Goal: Information Seeking & Learning: Check status

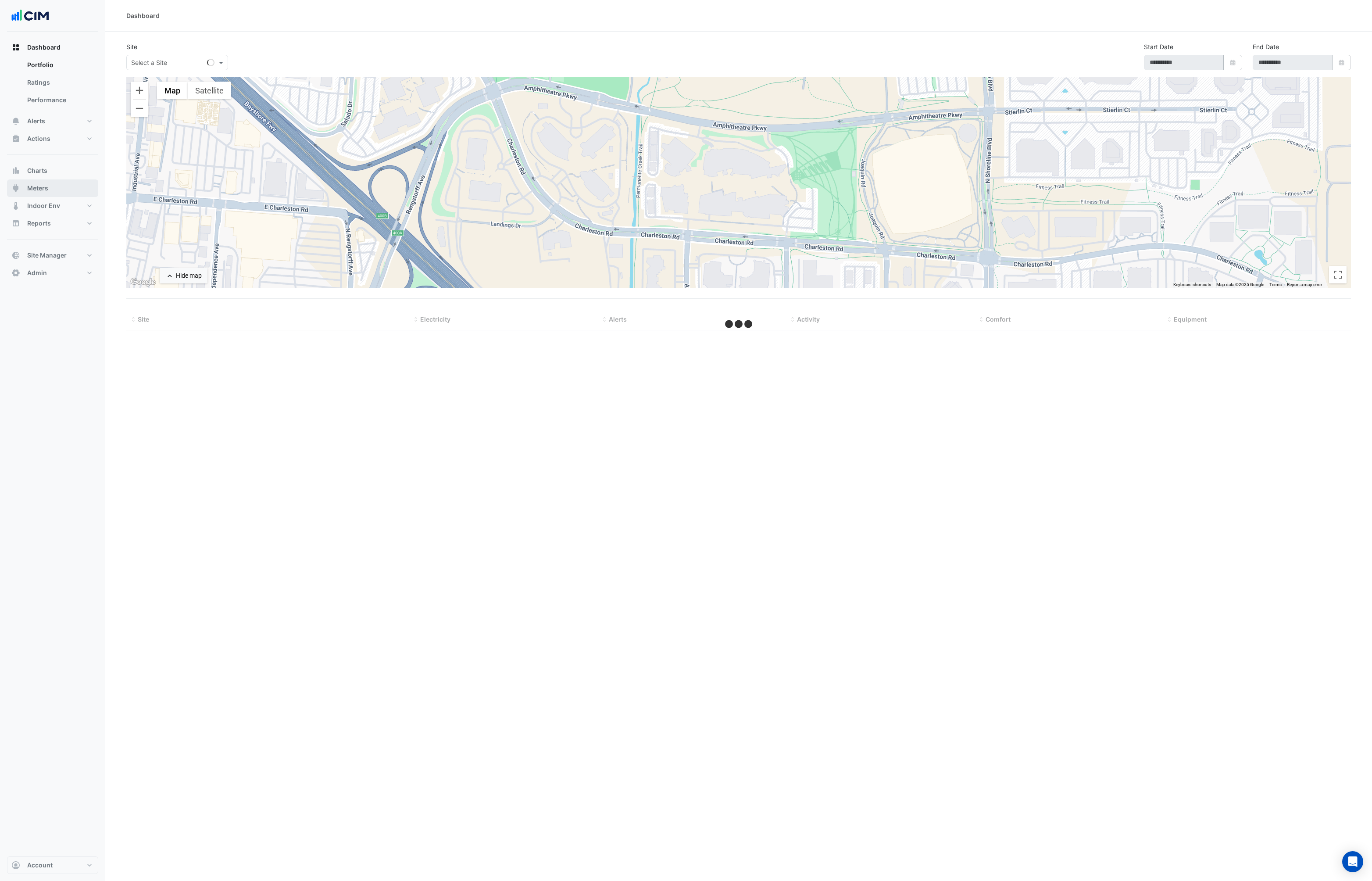
click at [62, 185] on button "Meters" at bounding box center [53, 188] width 92 height 18
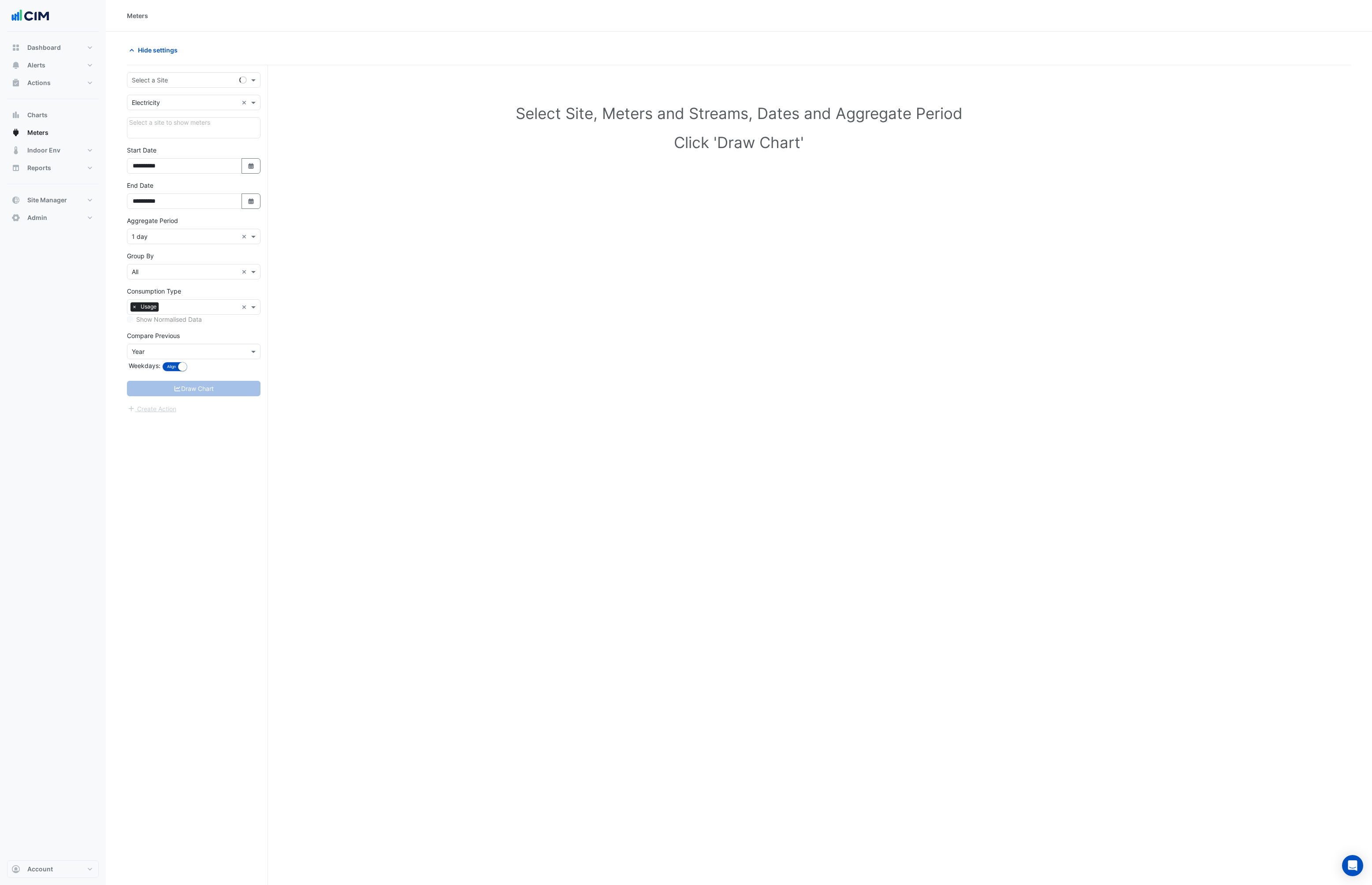
click at [222, 80] on input "text" at bounding box center [185, 80] width 106 height 9
type input "*****"
click at [215, 111] on div "Raine Square" at bounding box center [194, 112] width 134 height 13
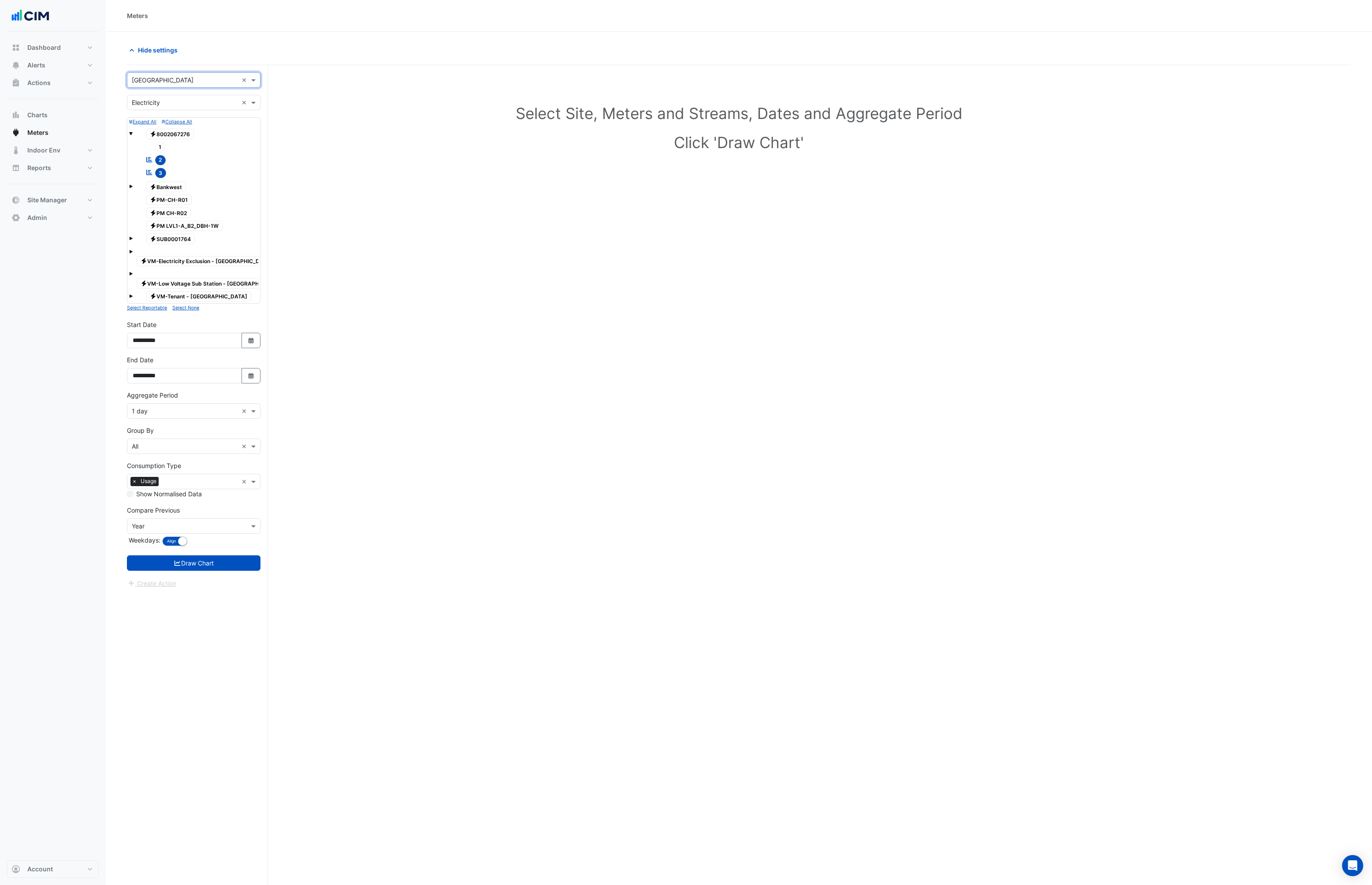
click at [195, 108] on div "× Electricity ×" at bounding box center [194, 102] width 134 height 16
click at [151, 134] on div "Gas" at bounding box center [193, 134] width 132 height 13
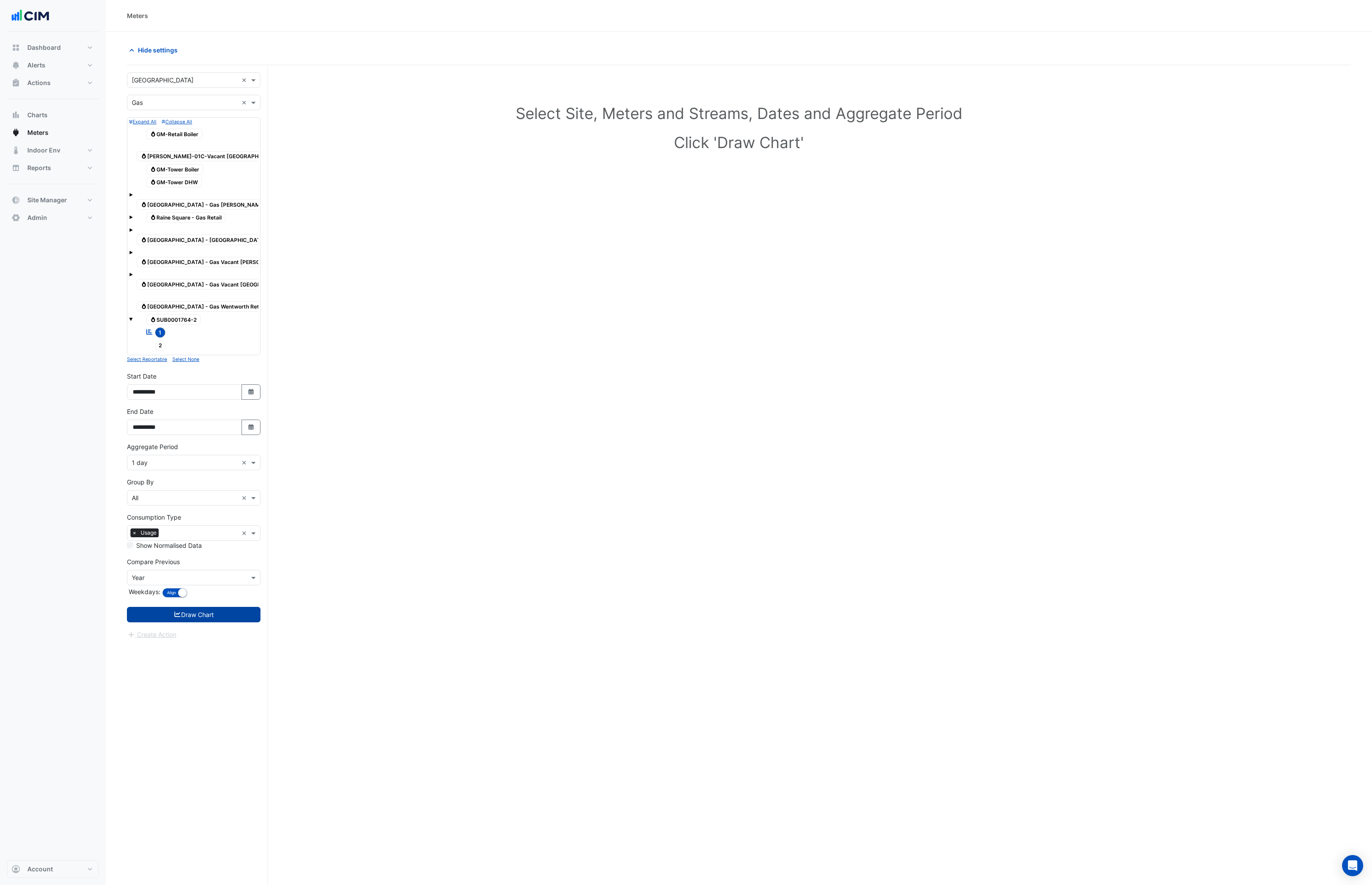
click at [193, 607] on button "Draw Chart" at bounding box center [194, 614] width 134 height 16
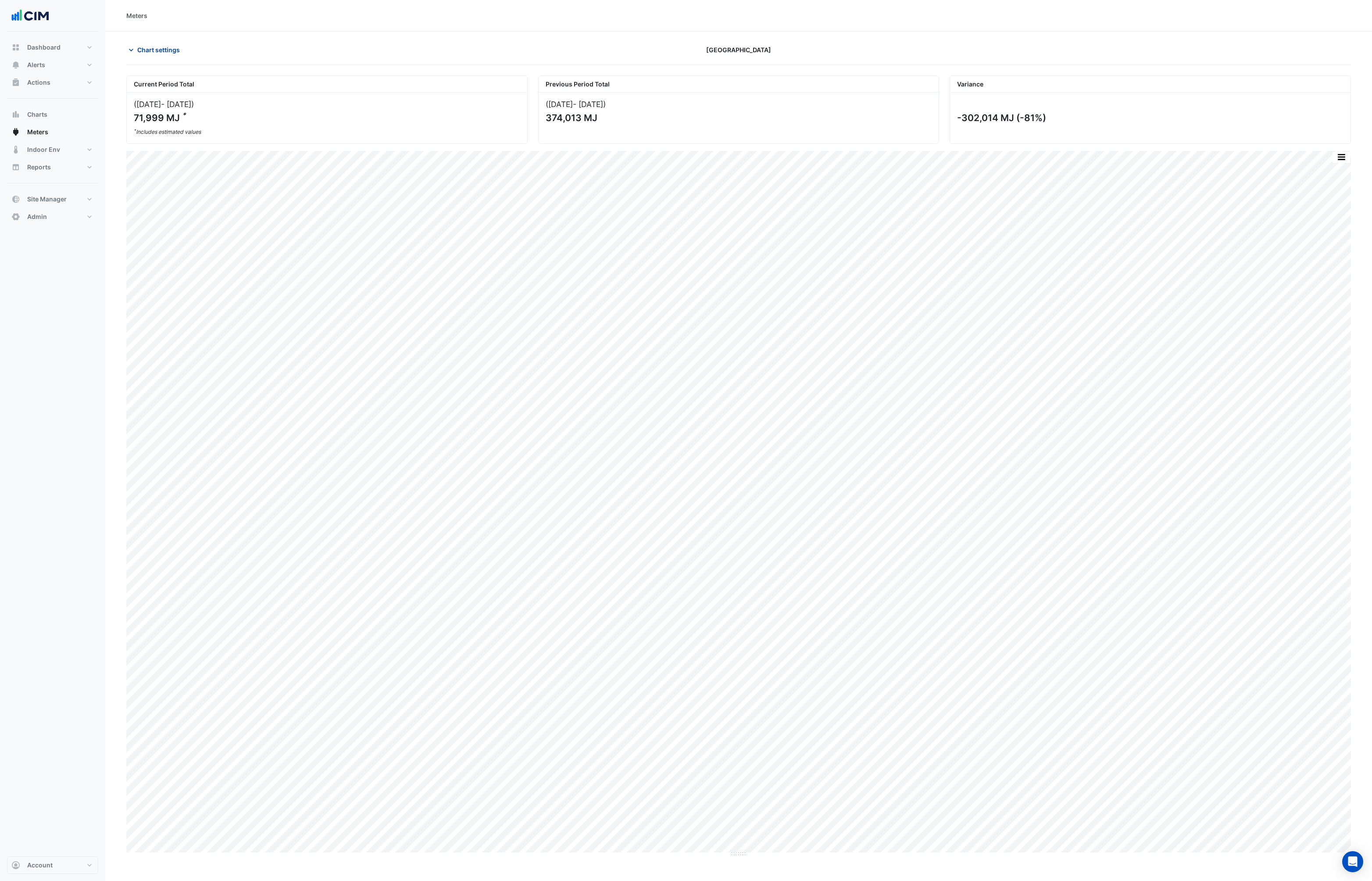
click at [132, 51] on icon "button" at bounding box center [131, 50] width 5 height 3
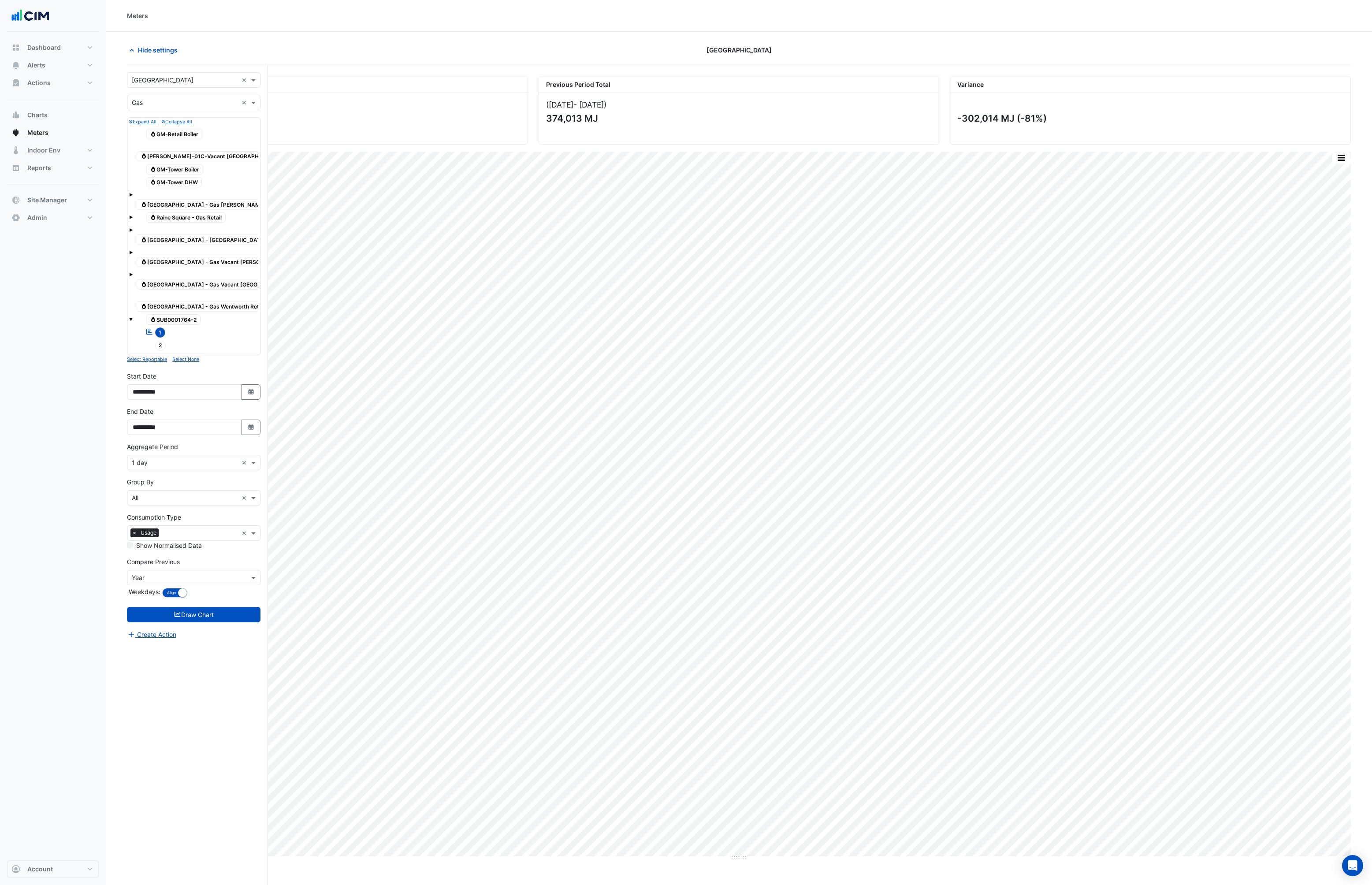
click at [165, 98] on input "text" at bounding box center [185, 103] width 106 height 9
click at [148, 151] on div "Water" at bounding box center [193, 147] width 132 height 13
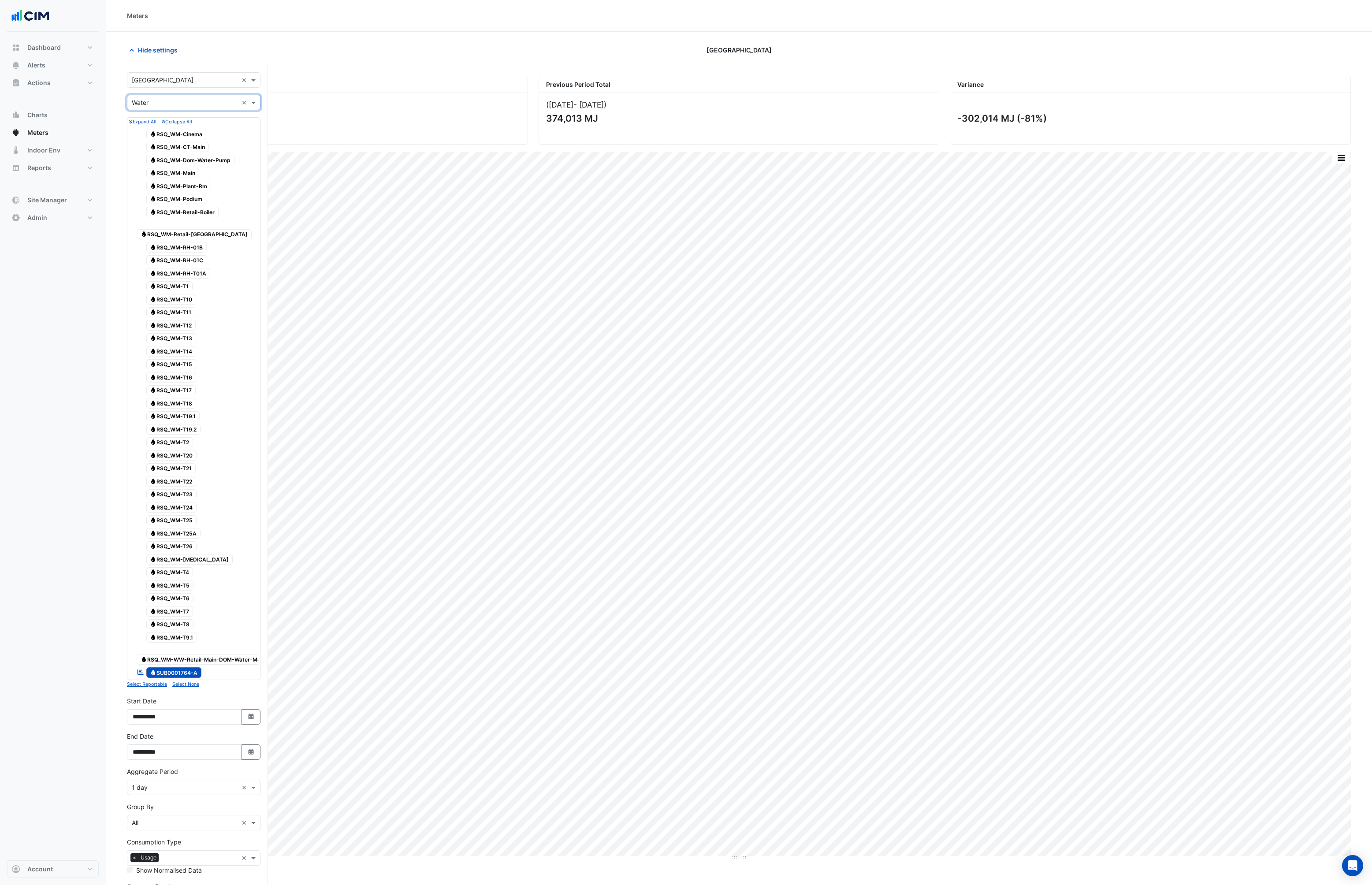
scroll to position [83, 0]
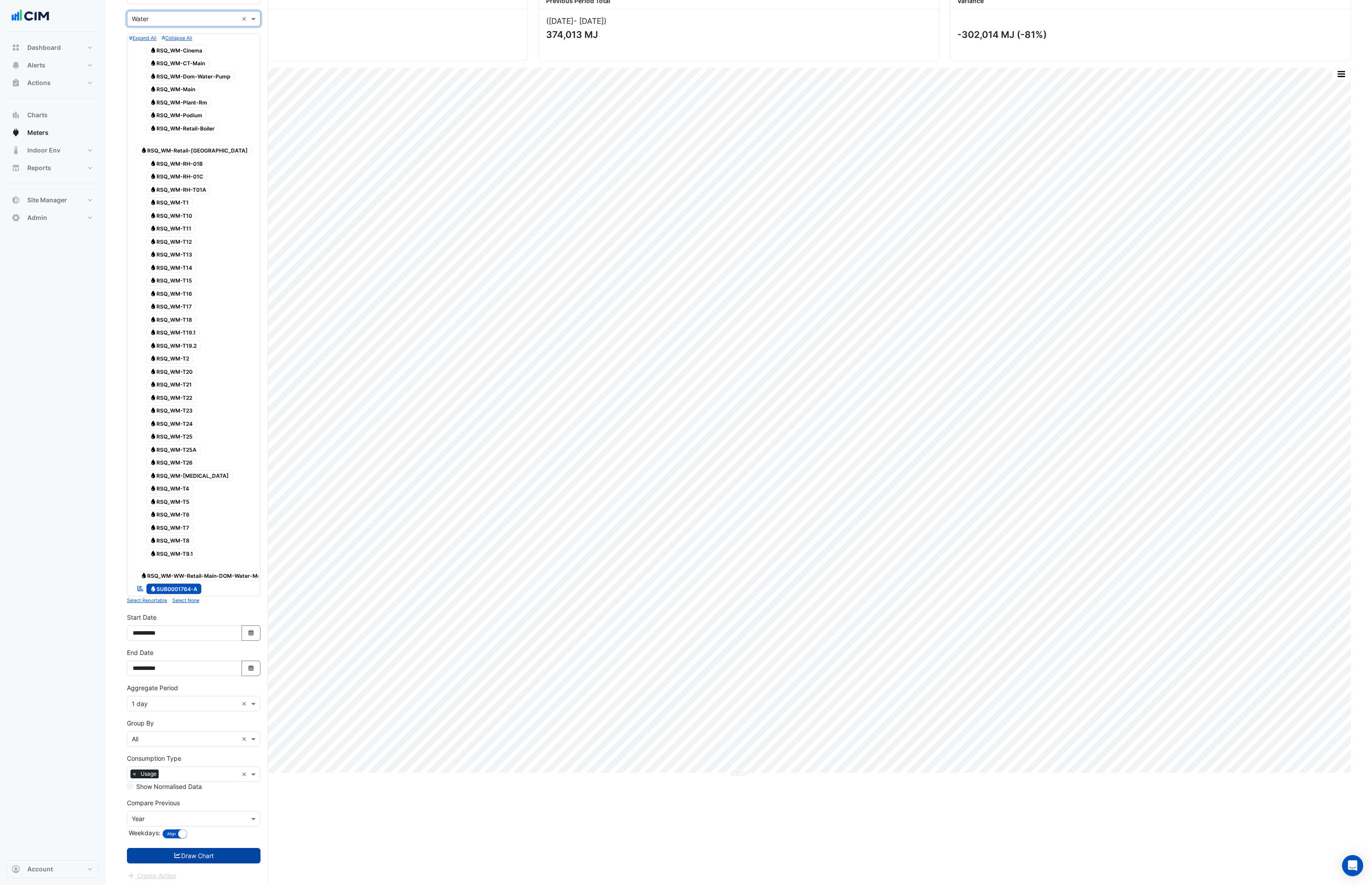
click at [192, 853] on button "Draw Chart" at bounding box center [194, 856] width 134 height 16
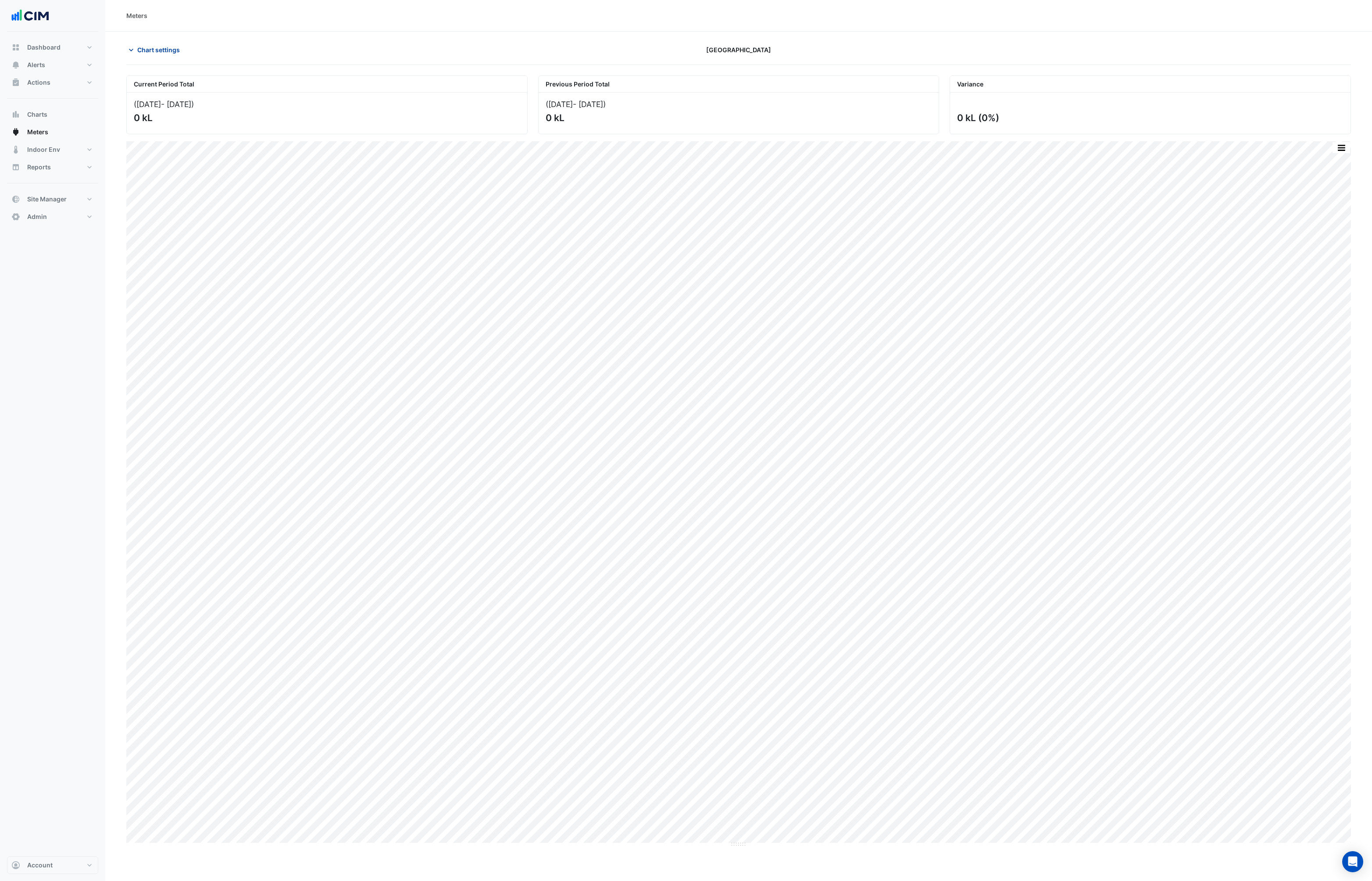
click at [137, 50] on span "Chart settings" at bounding box center [158, 50] width 43 height 9
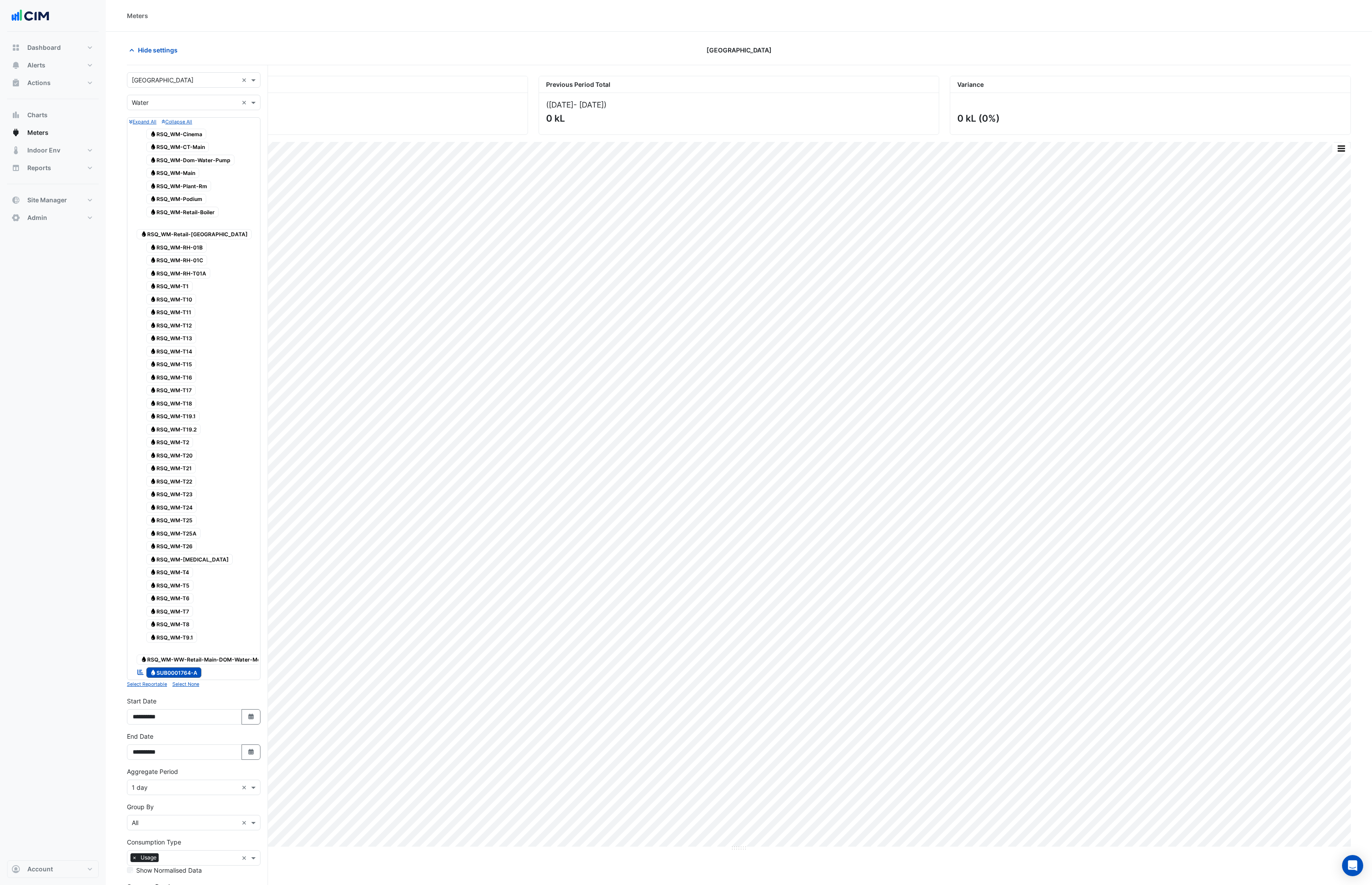
scroll to position [28, 0]
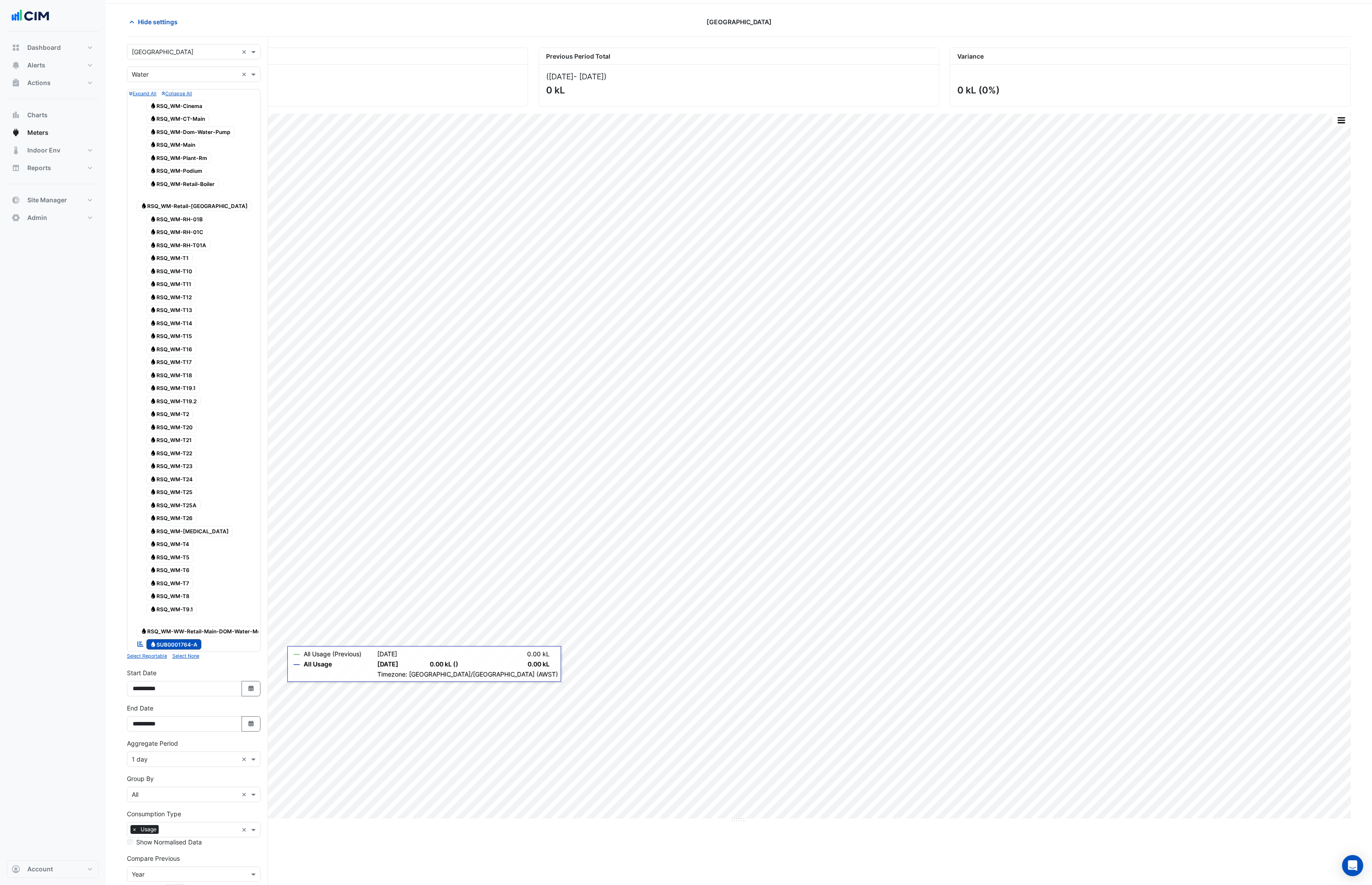
click at [150, 758] on input "text" at bounding box center [185, 759] width 106 height 9
click at [156, 798] on div "30 min" at bounding box center [193, 801] width 132 height 13
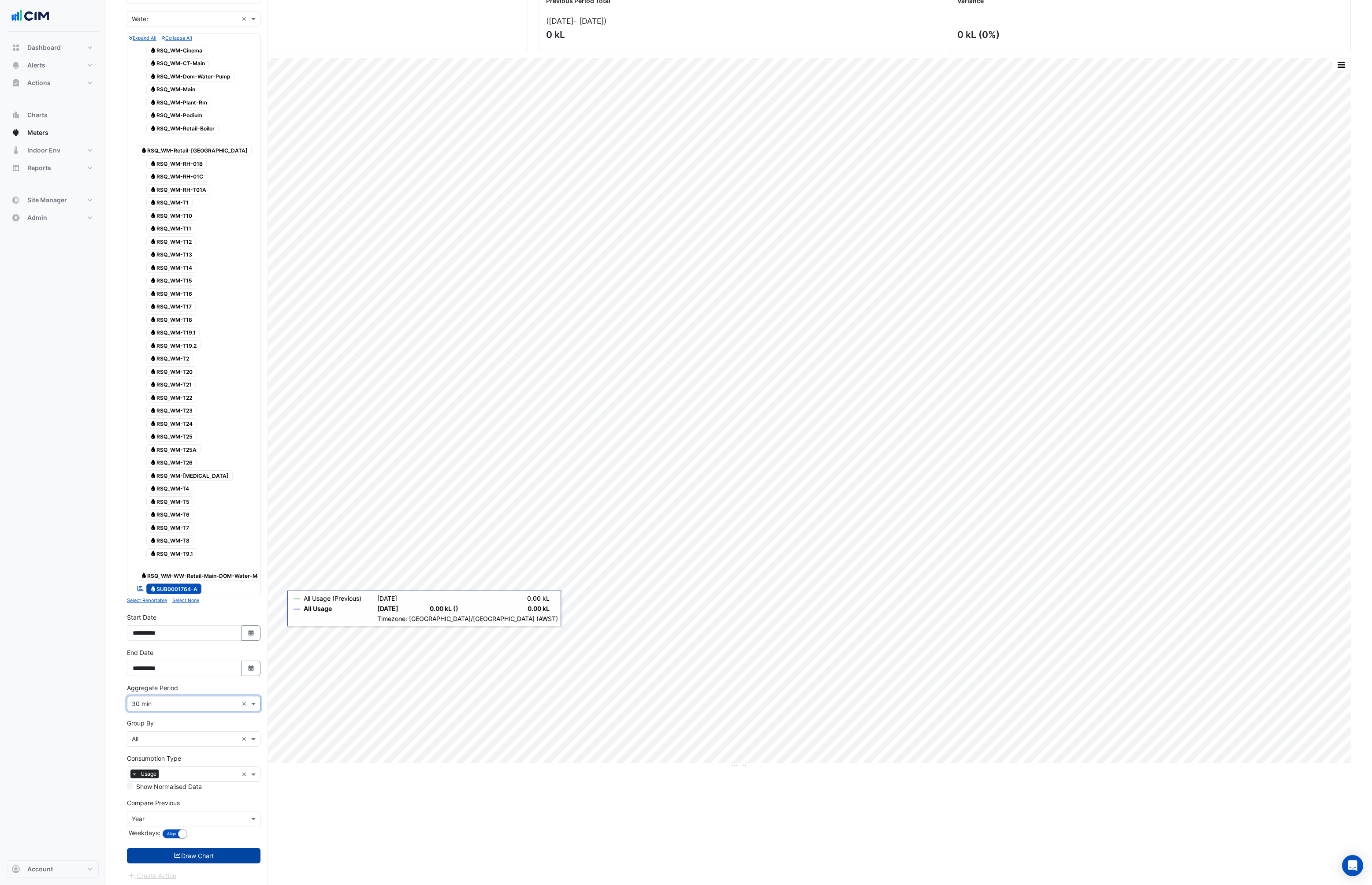
click at [198, 851] on button "Draw Chart" at bounding box center [194, 856] width 134 height 16
